Goal: Task Accomplishment & Management: Manage account settings

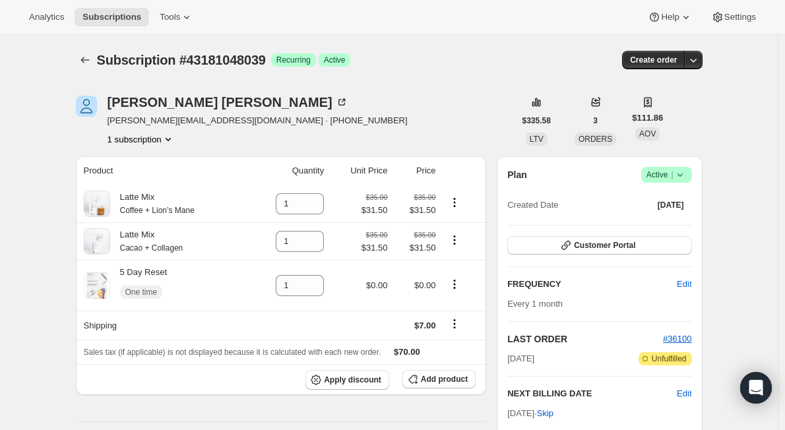
click at [685, 176] on icon at bounding box center [680, 174] width 13 height 13
click at [669, 201] on span "Pause subscription" at bounding box center [670, 201] width 73 height 10
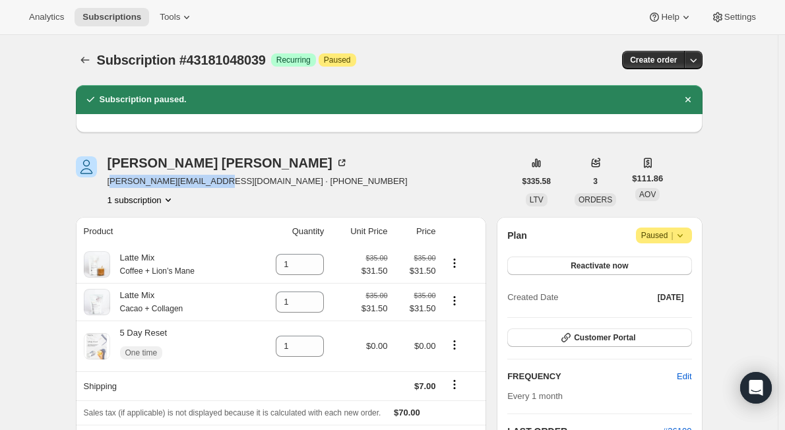
drag, startPoint x: 114, startPoint y: 181, endPoint x: 210, endPoint y: 183, distance: 95.7
click at [210, 183] on span "[PERSON_NAME][EMAIL_ADDRESS][DOMAIN_NAME] · [PHONE_NUMBER]" at bounding box center [258, 181] width 300 height 13
copy span "[EMAIL_ADDRESS][PERSON_NAME][DOMAIN_NAME]"
